Goal: Find specific page/section: Find specific page/section

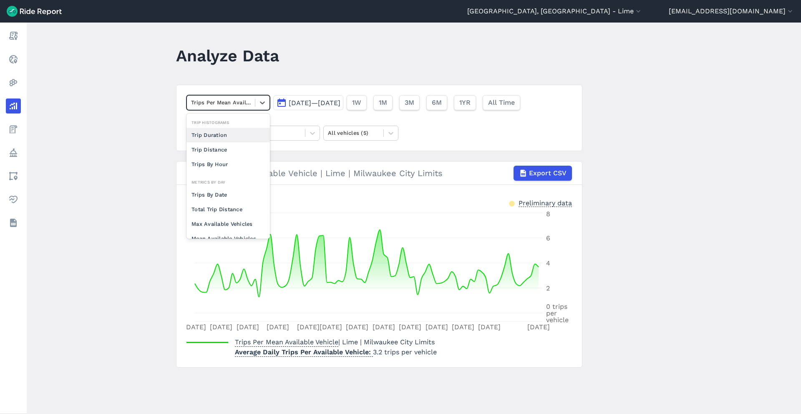
click at [251, 106] on div "Trips Per Mean Available Vehicle" at bounding box center [221, 102] width 68 height 13
click at [219, 194] on div "Trips By Date" at bounding box center [228, 194] width 83 height 15
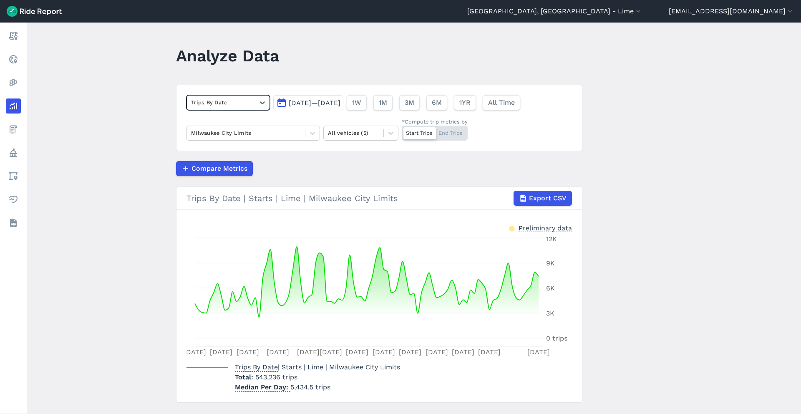
click at [341, 106] on span "[DATE]—[DATE]" at bounding box center [315, 103] width 52 height 8
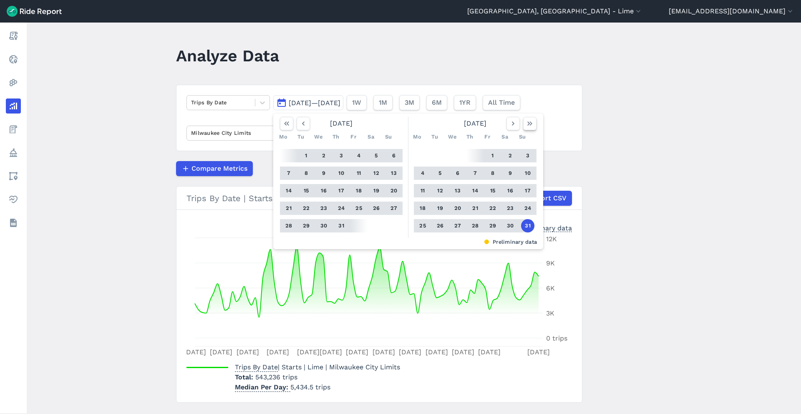
click at [529, 128] on button "button" at bounding box center [529, 123] width 13 height 13
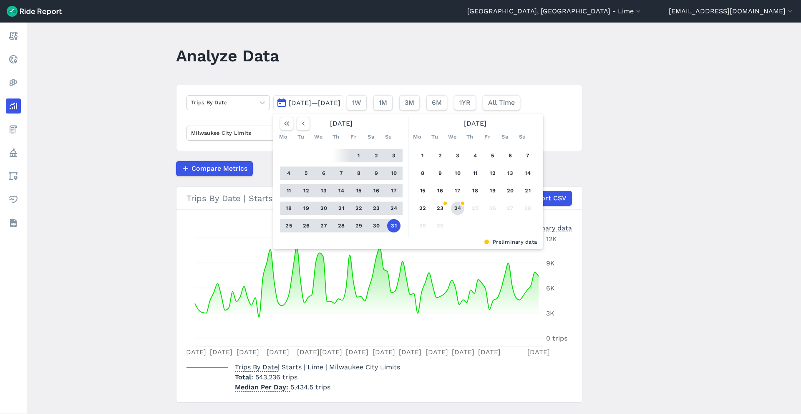
click at [456, 210] on button "24" at bounding box center [457, 208] width 13 height 13
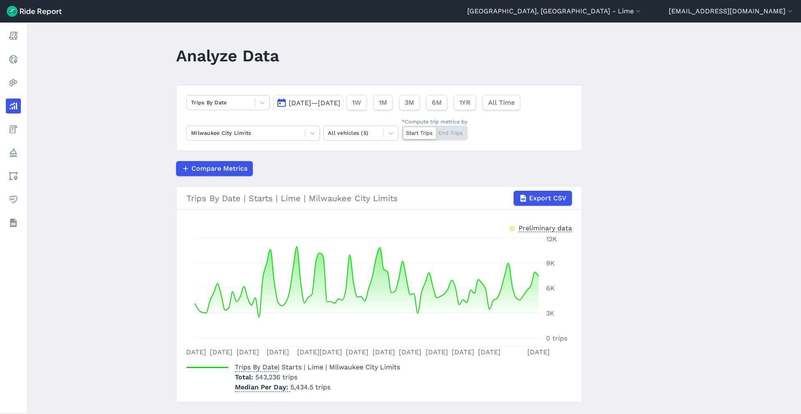
click at [335, 102] on span "[DATE]—[DATE]" at bounding box center [315, 103] width 52 height 8
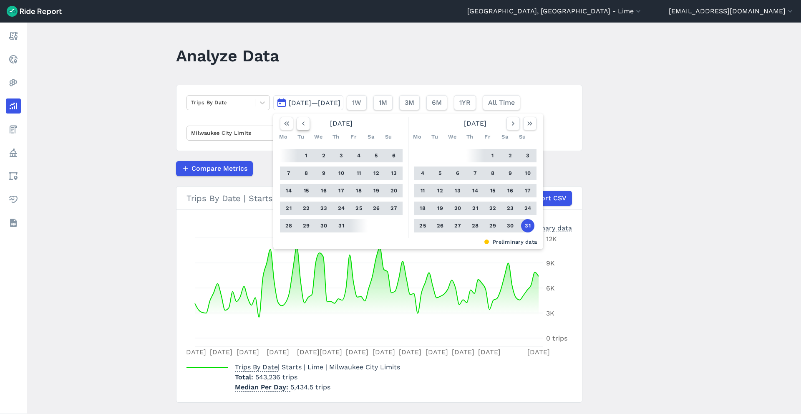
click at [304, 124] on icon "button" at bounding box center [303, 123] width 8 height 8
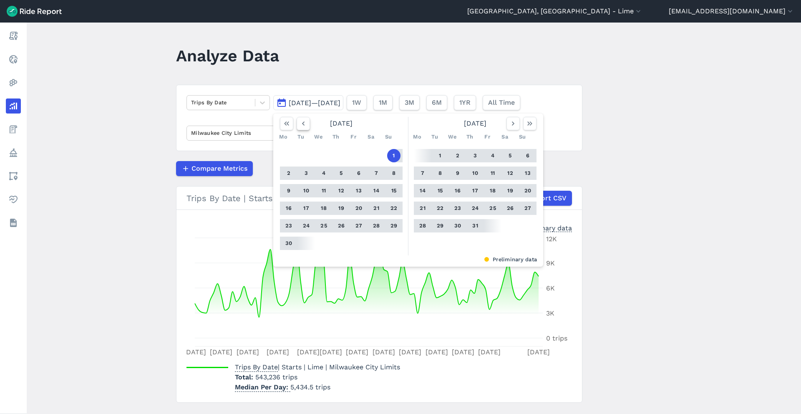
click at [304, 124] on icon "button" at bounding box center [303, 123] width 8 height 8
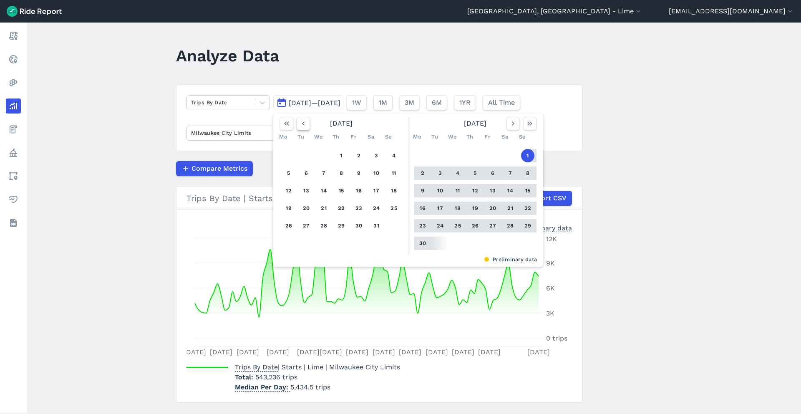
click at [304, 124] on icon "button" at bounding box center [303, 123] width 8 height 8
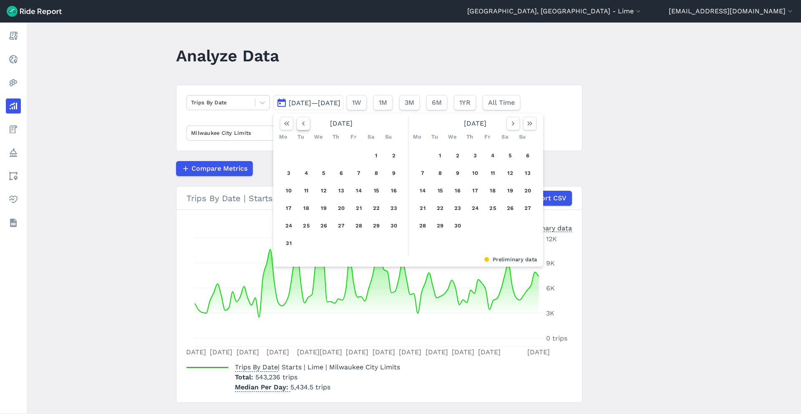
click at [304, 124] on icon "button" at bounding box center [303, 123] width 8 height 8
click at [325, 153] on button "1" at bounding box center [323, 155] width 13 height 13
click at [533, 122] on icon "button" at bounding box center [530, 123] width 8 height 8
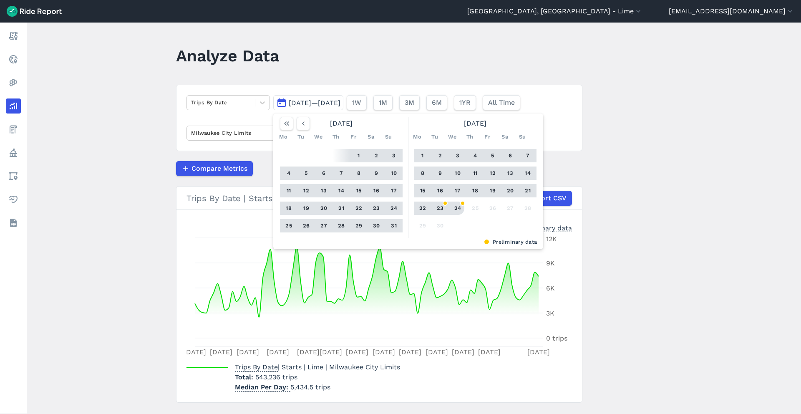
click at [459, 211] on button "24" at bounding box center [457, 208] width 13 height 13
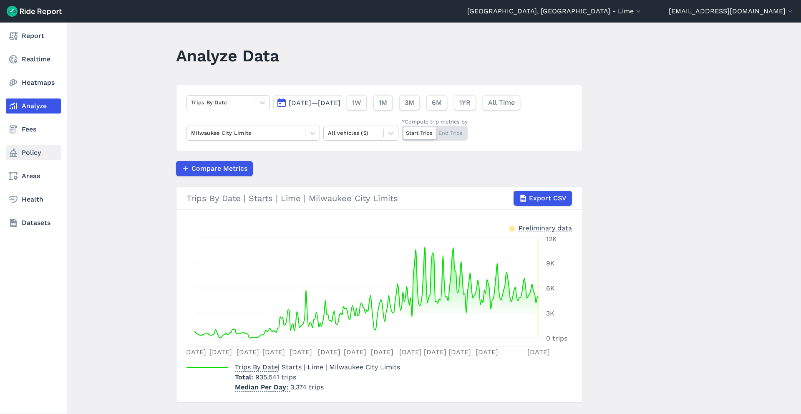
click at [35, 156] on link "Policy" at bounding box center [33, 152] width 55 height 15
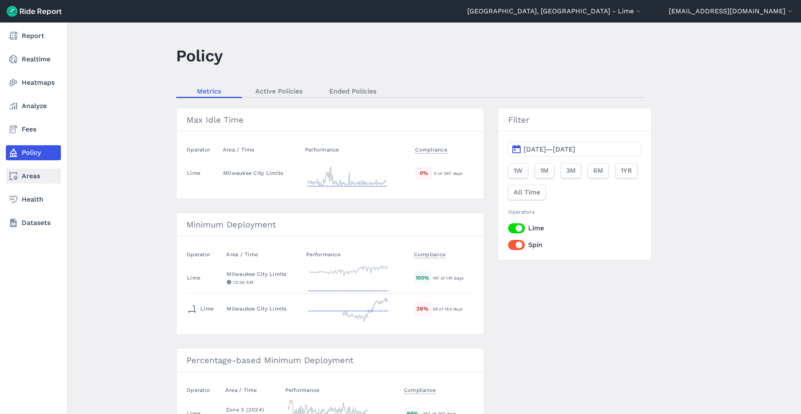
click at [35, 181] on link "Areas" at bounding box center [33, 176] width 55 height 15
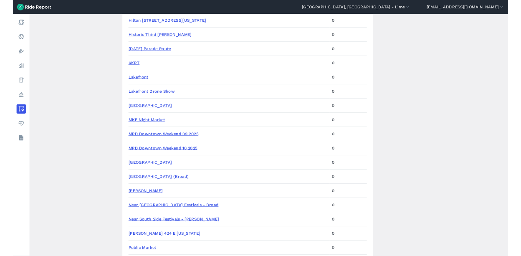
scroll to position [712, 0]
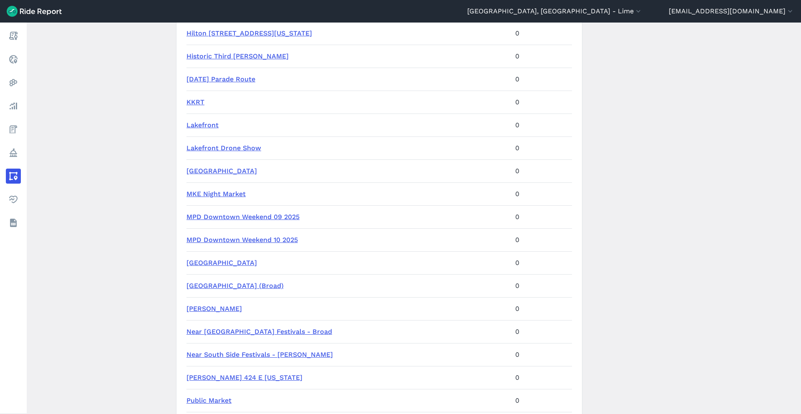
click at [287, 241] on link "MPD Downtown Weekend 10 2025" at bounding box center [242, 240] width 111 height 8
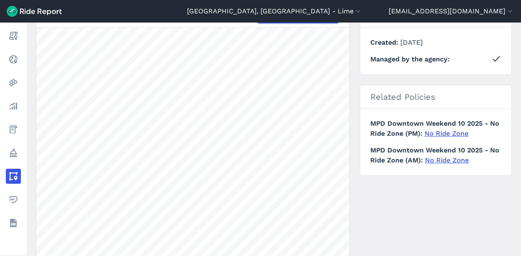
scroll to position [95, 0]
